Goal: Task Accomplishment & Management: Manage account settings

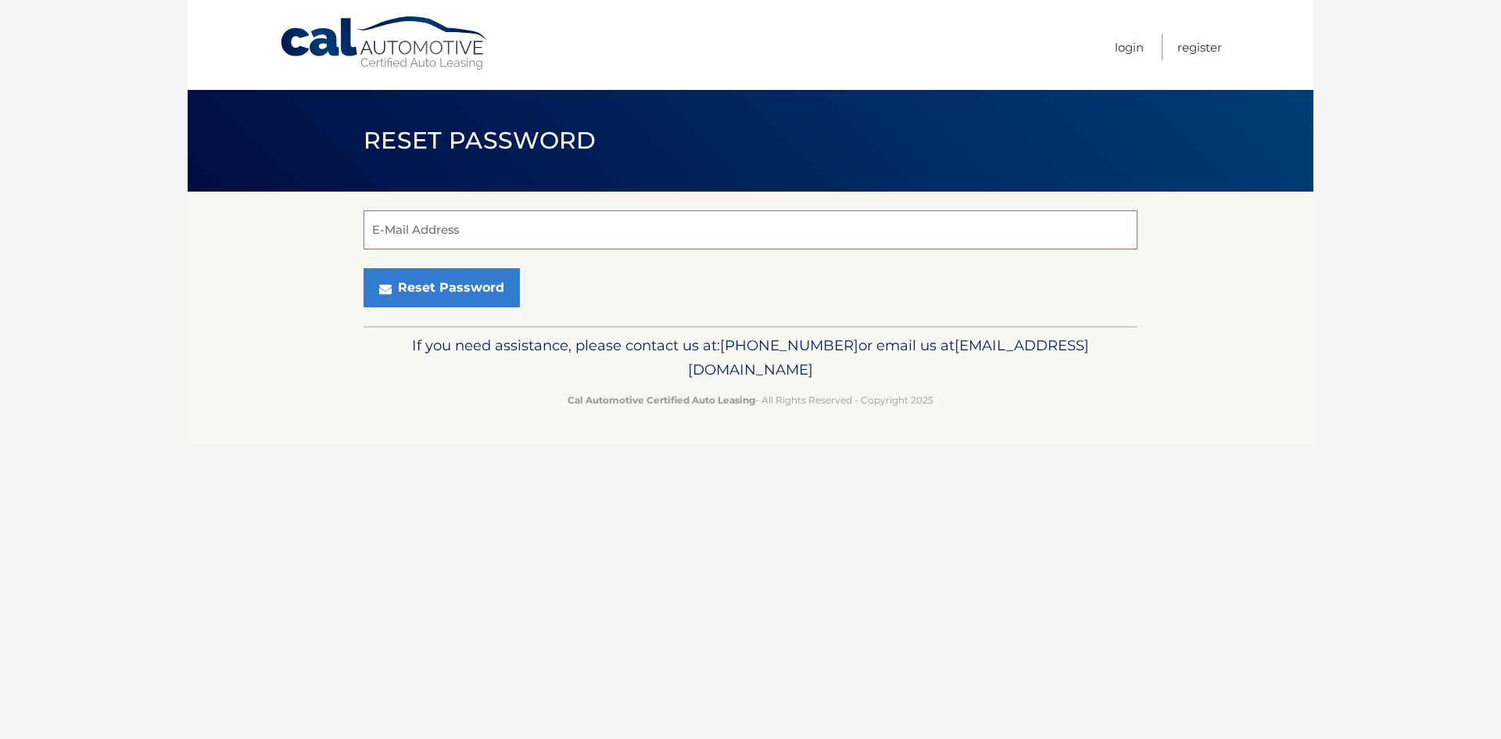
click at [429, 237] on input "E-Mail Address" at bounding box center [750, 229] width 774 height 39
type input "[EMAIL_ADDRESS][DOMAIN_NAME]"
click at [363, 268] on button "Reset Password" at bounding box center [441, 287] width 156 height 39
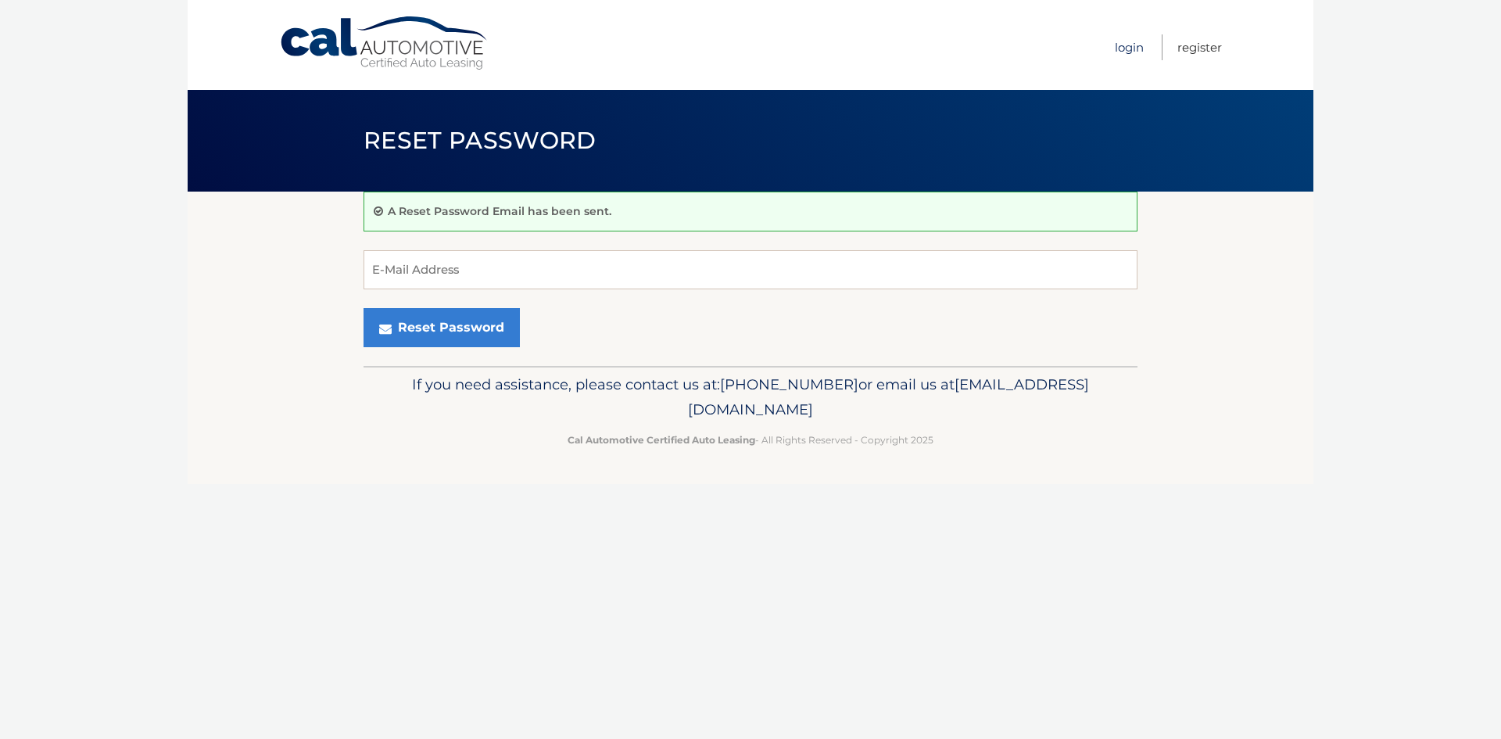
click at [1129, 48] on link "Login" at bounding box center [1129, 47] width 29 height 26
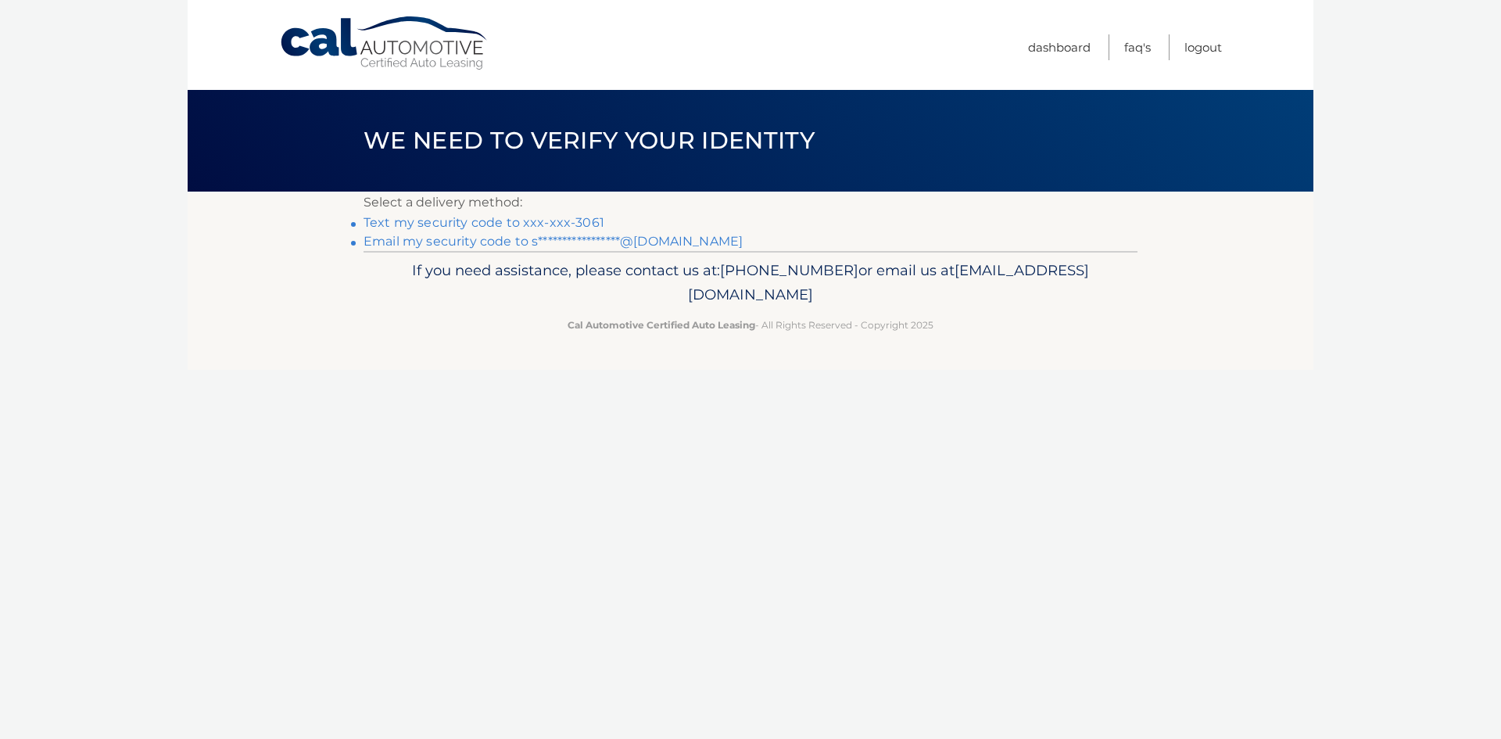
click at [372, 223] on link "Text my security code to xxx-xxx-3061" at bounding box center [483, 222] width 241 height 15
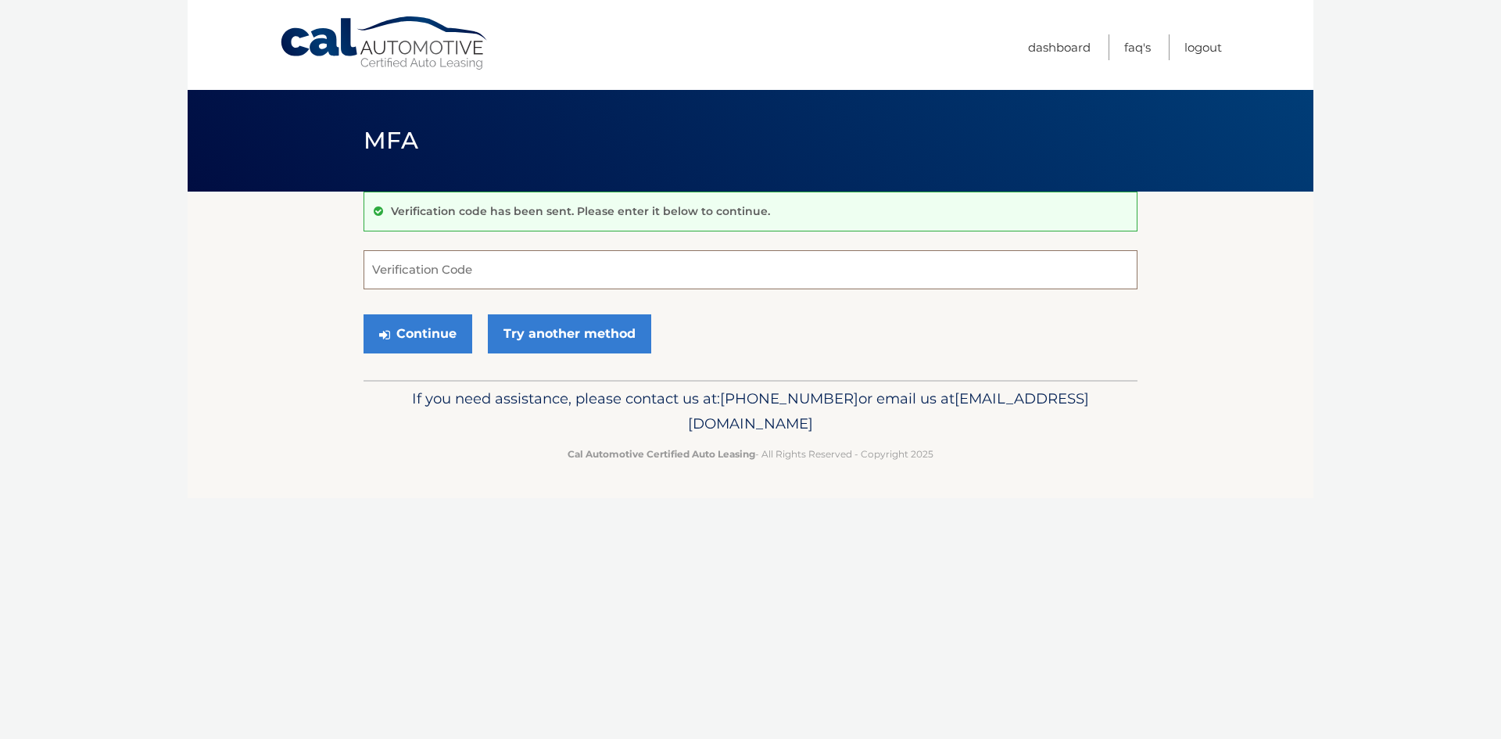
click at [428, 264] on input "Verification Code" at bounding box center [750, 269] width 774 height 39
type input "499682"
click at [406, 326] on button "Continue" at bounding box center [417, 333] width 109 height 39
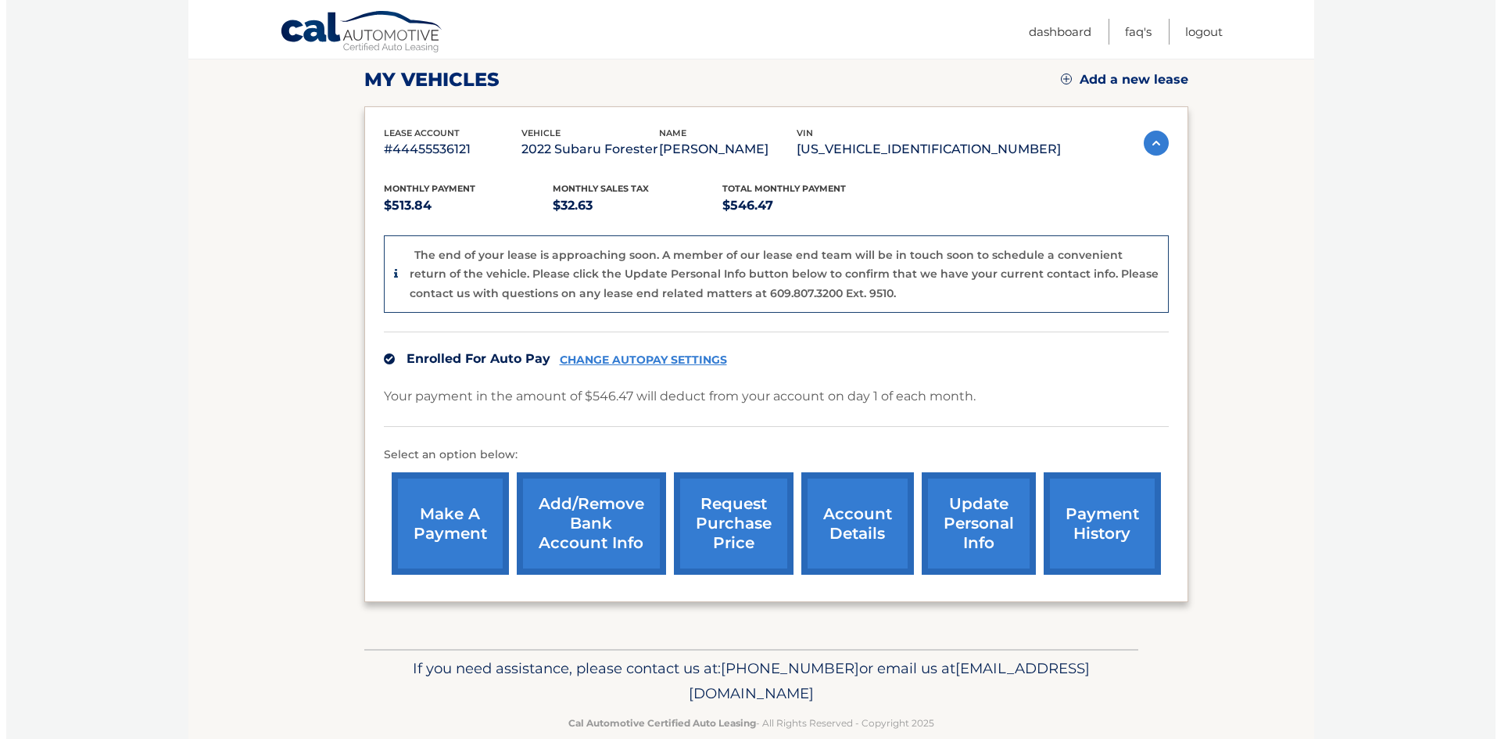
scroll to position [246, 0]
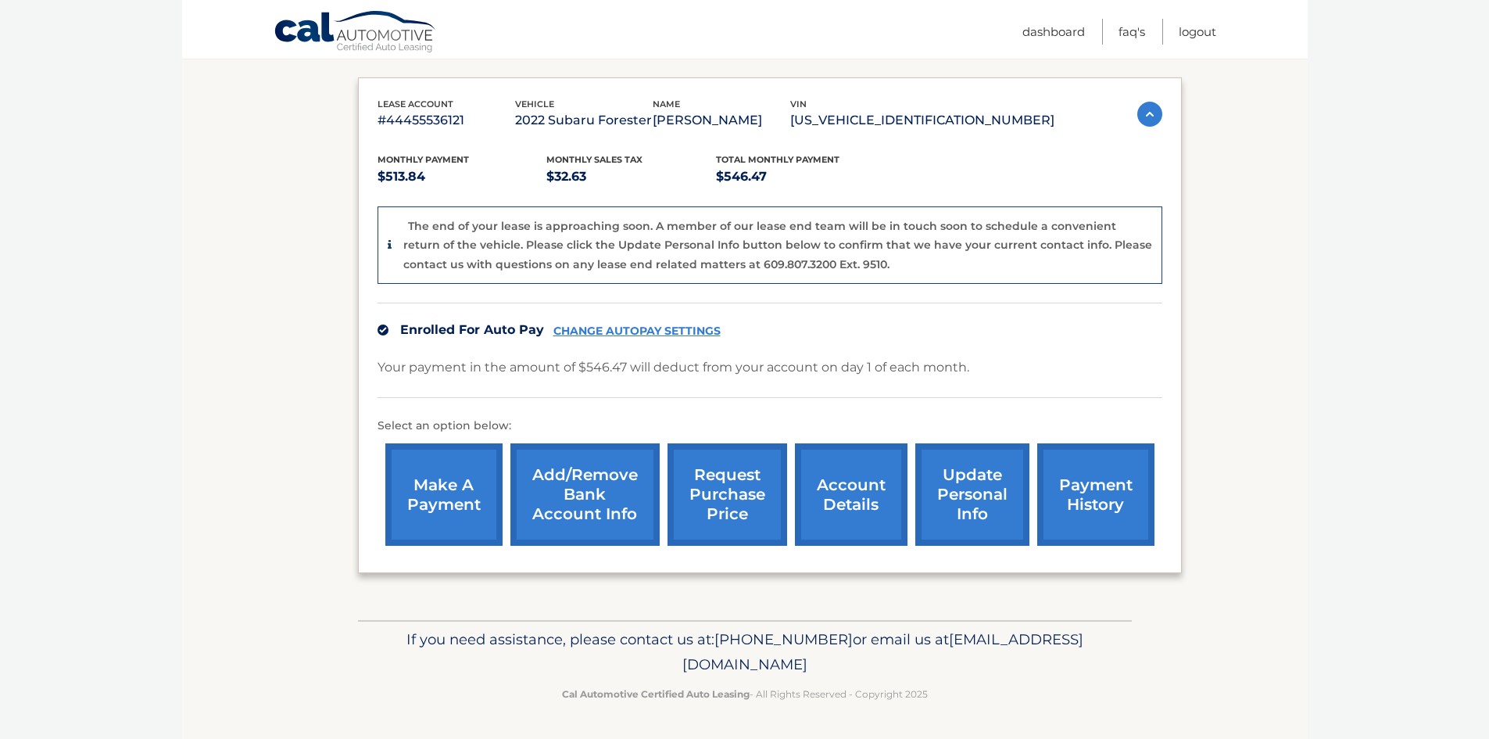
click at [713, 479] on link "request purchase price" at bounding box center [728, 494] width 120 height 102
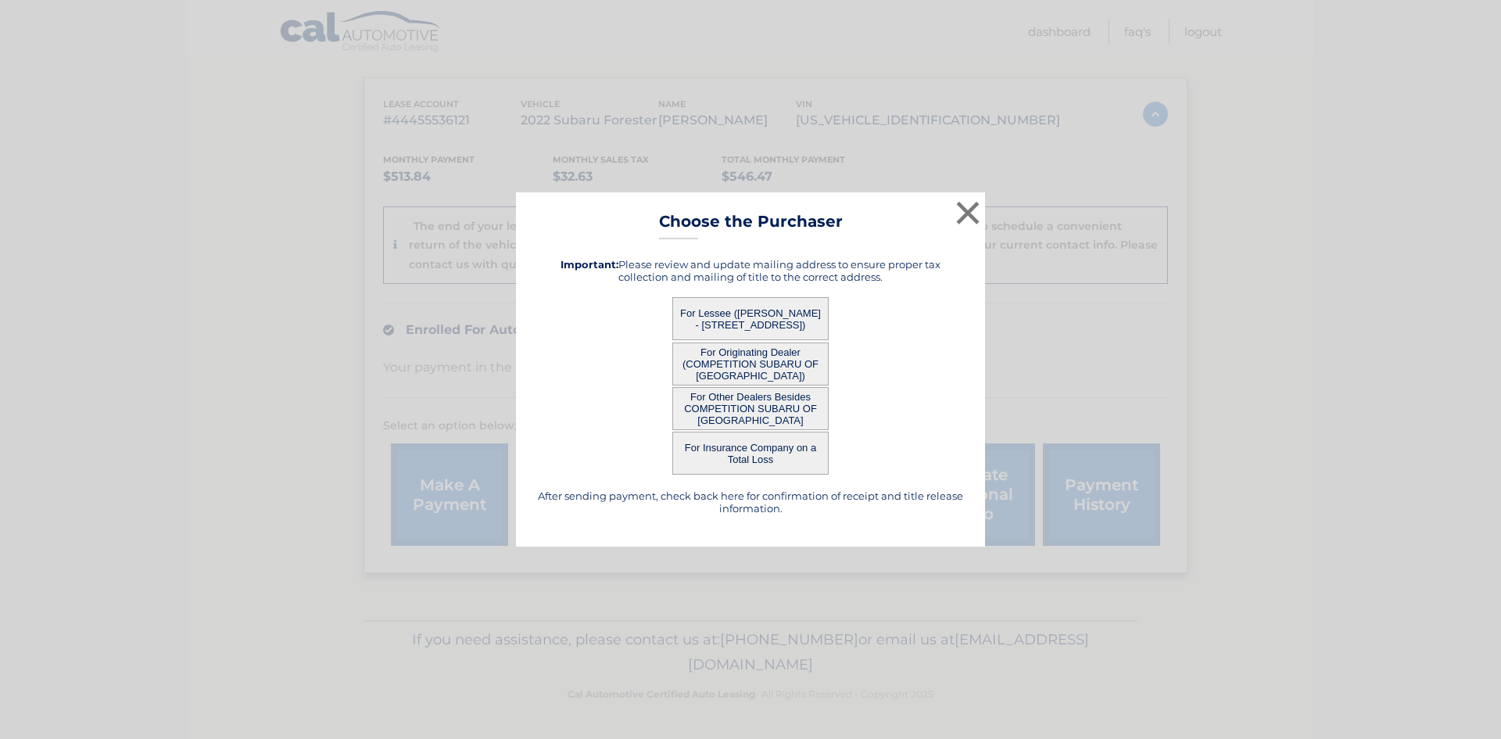
click at [738, 317] on button "For Lessee ([PERSON_NAME] - [STREET_ADDRESS])" at bounding box center [750, 318] width 156 height 43
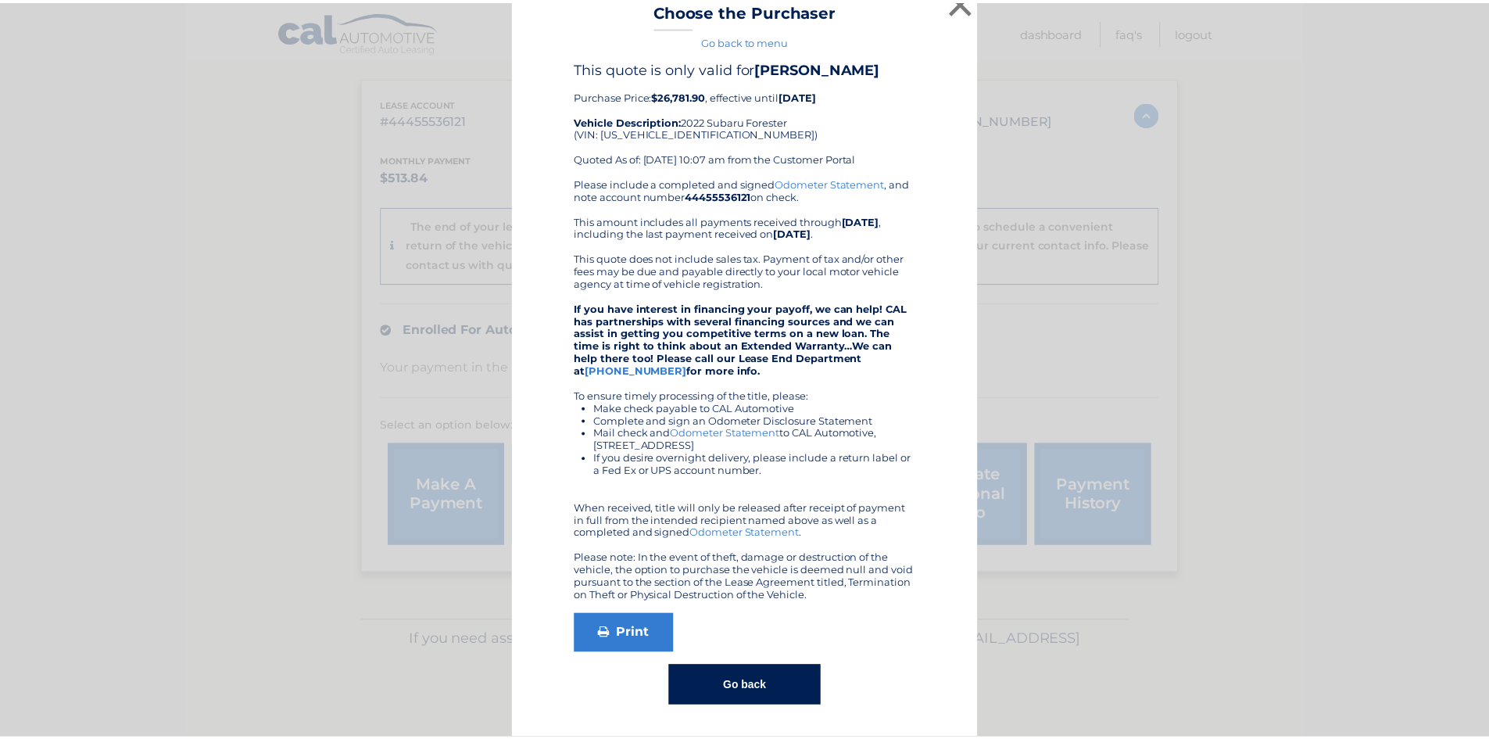
scroll to position [0, 0]
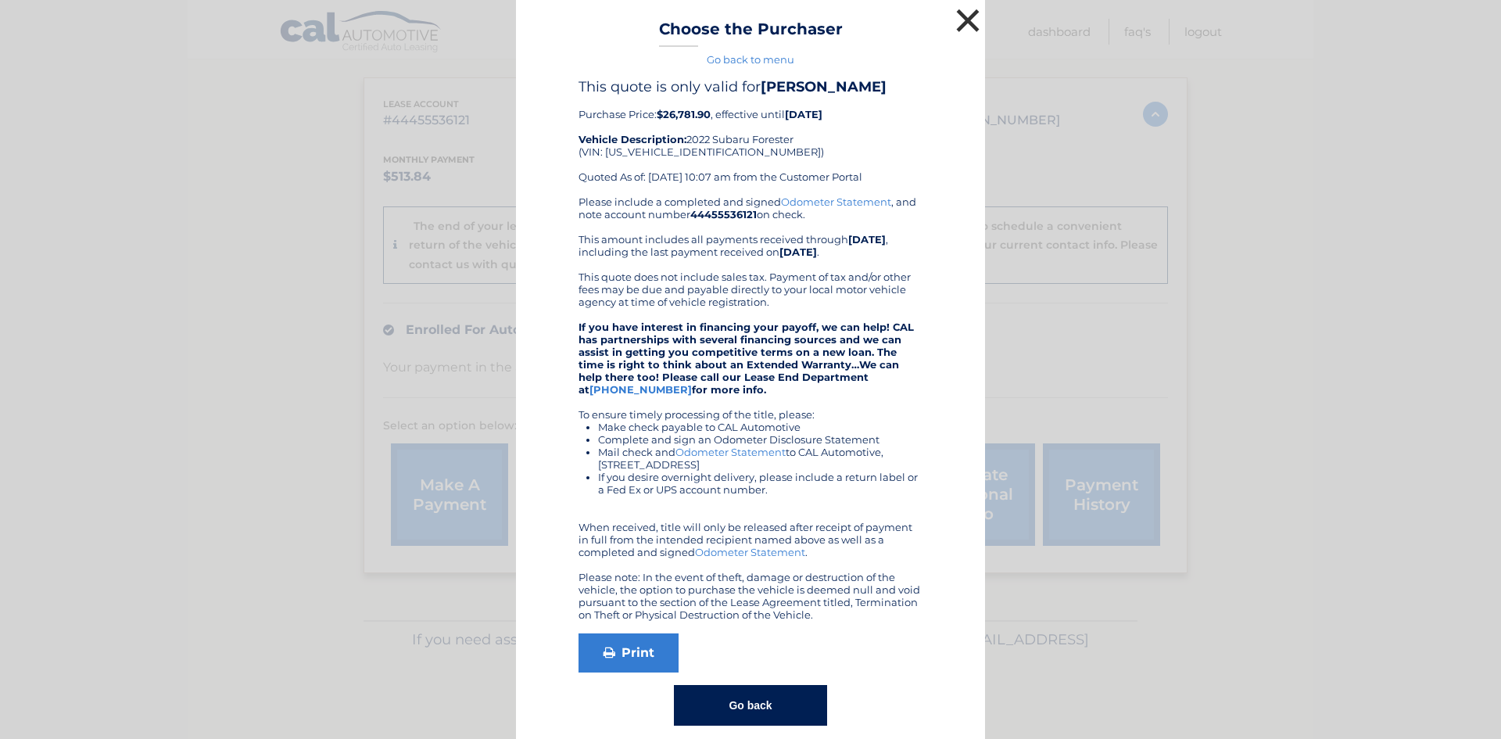
click at [956, 17] on button "×" at bounding box center [967, 20] width 31 height 31
